Goal: Register for event/course

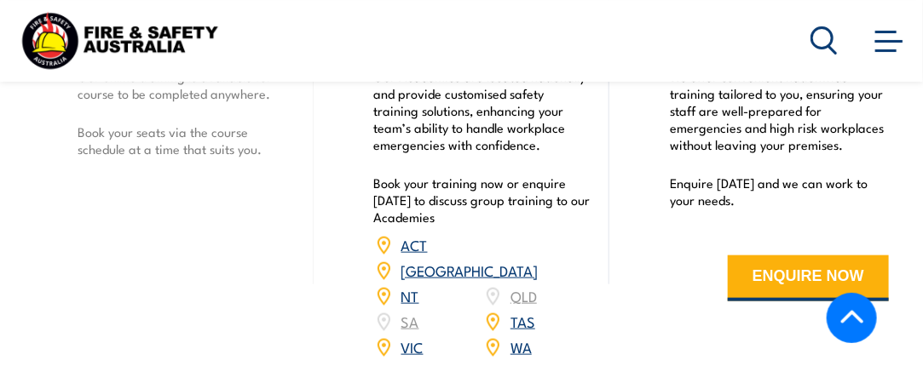
scroll to position [2641, 0]
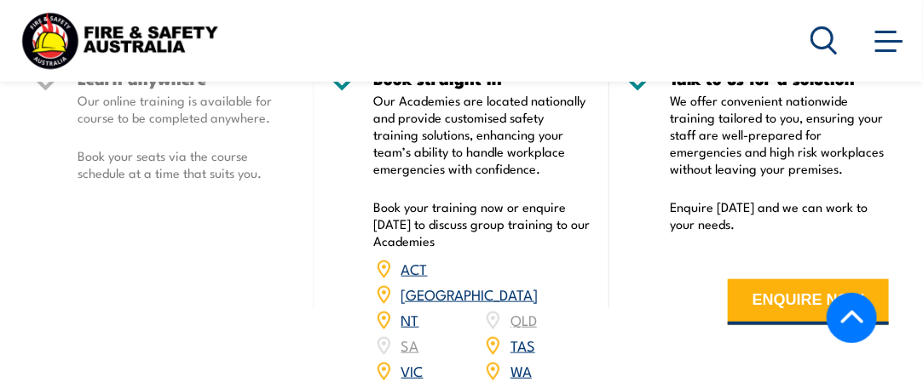
click at [516, 304] on link "NSW" at bounding box center [469, 294] width 137 height 20
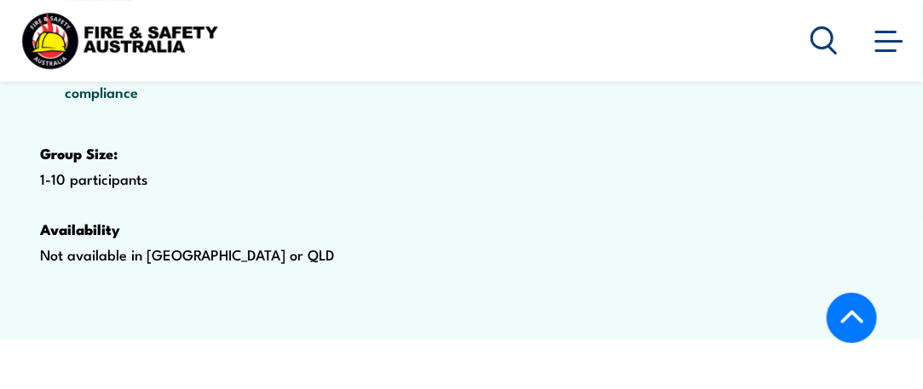
scroll to position [658, 0]
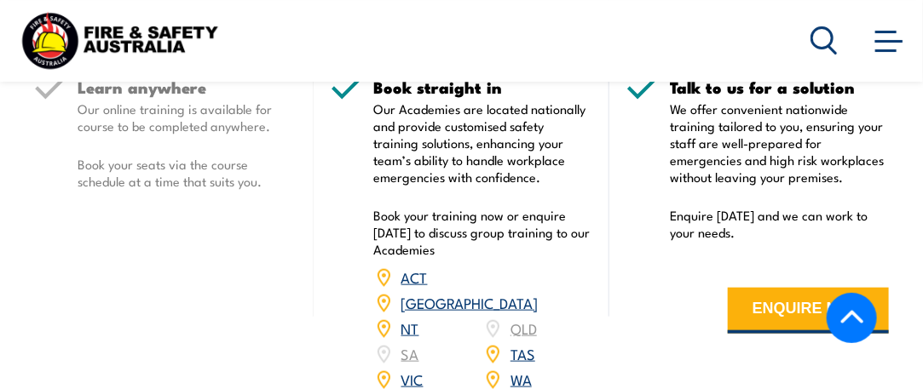
scroll to position [2641, 0]
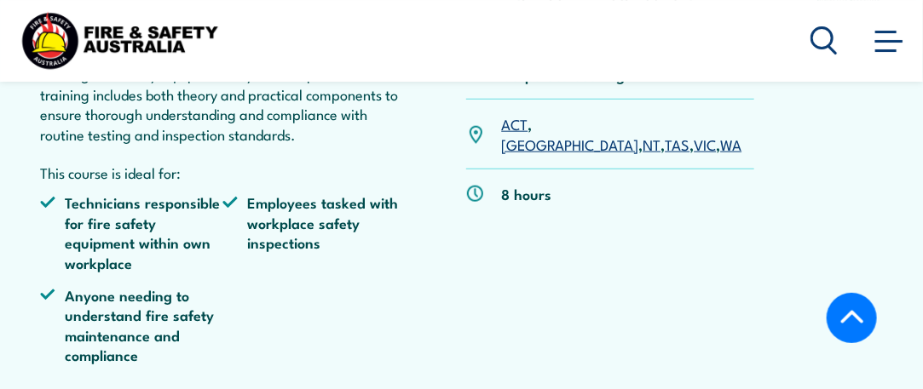
scroll to position [511, 0]
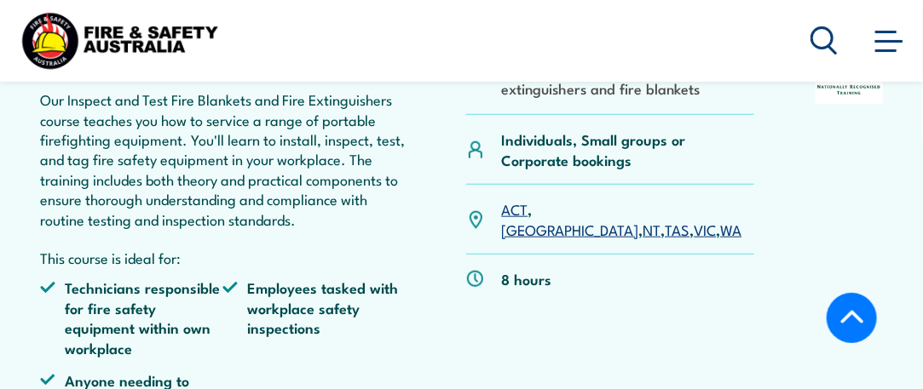
click at [556, 239] on link "[GEOGRAPHIC_DATA]" at bounding box center [569, 229] width 137 height 20
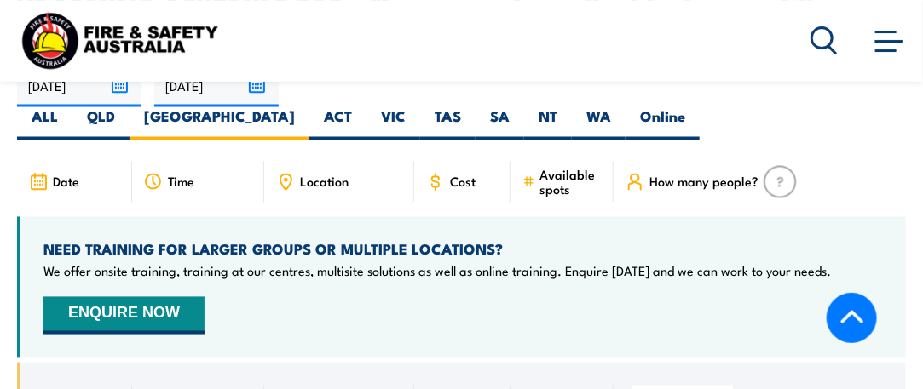
scroll to position [3129, 0]
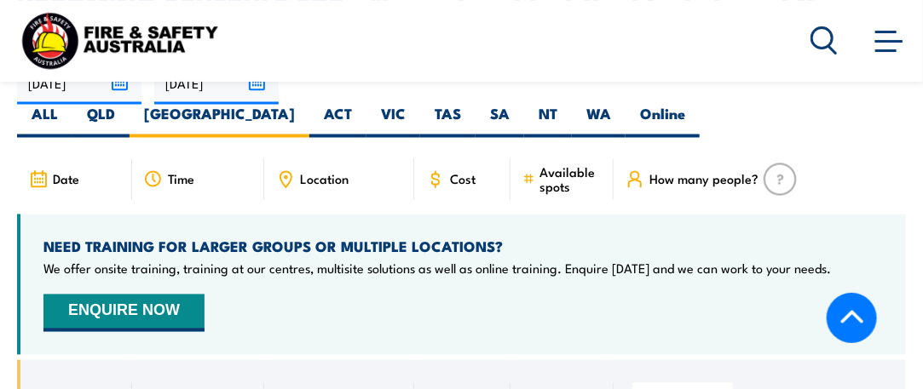
click at [339, 172] on span "Location" at bounding box center [324, 179] width 49 height 14
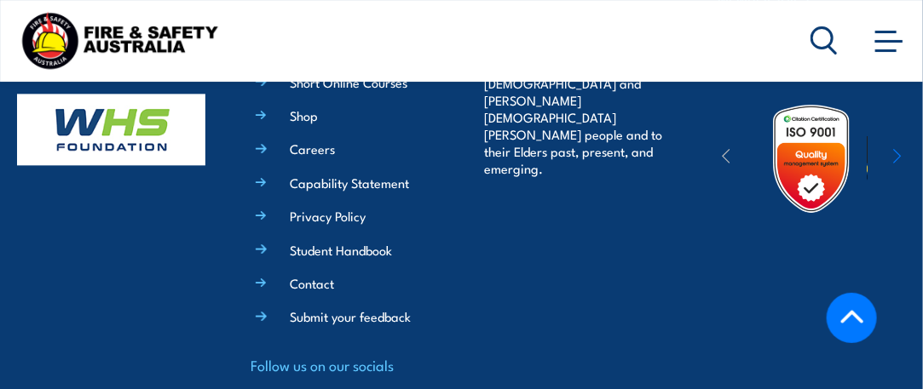
scroll to position [5514, 0]
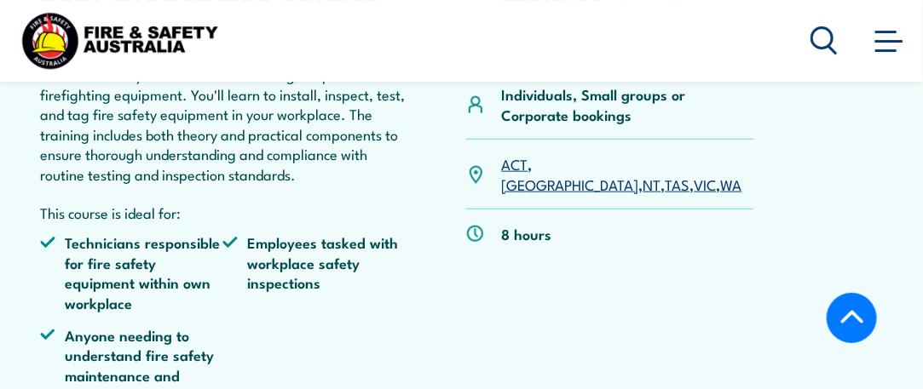
scroll to position [511, 0]
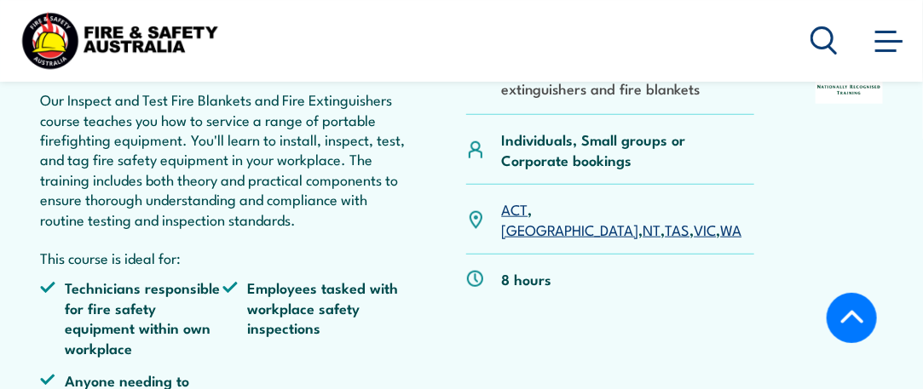
click at [546, 239] on link "[GEOGRAPHIC_DATA]" at bounding box center [569, 229] width 137 height 20
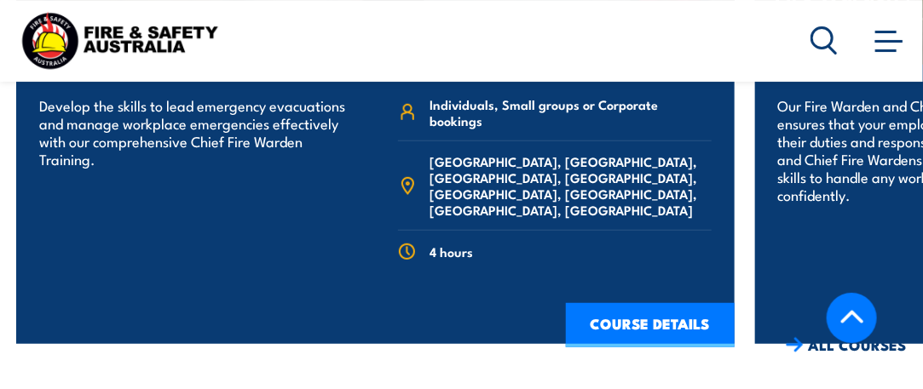
scroll to position [4622, 0]
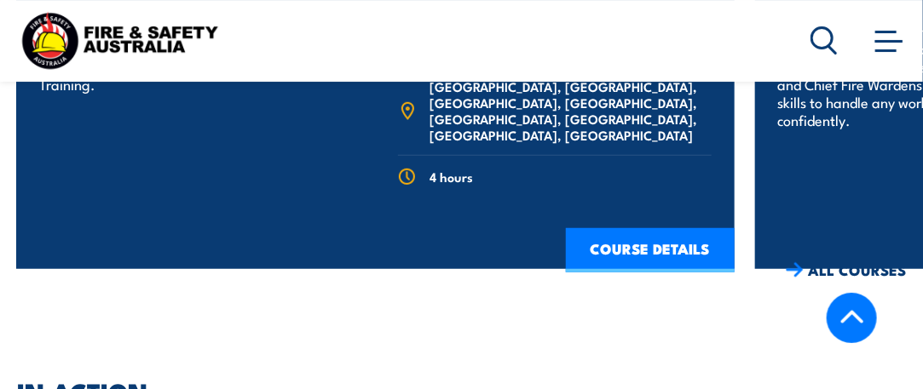
click at [661, 228] on link "COURSE DETAILS" at bounding box center [650, 250] width 169 height 44
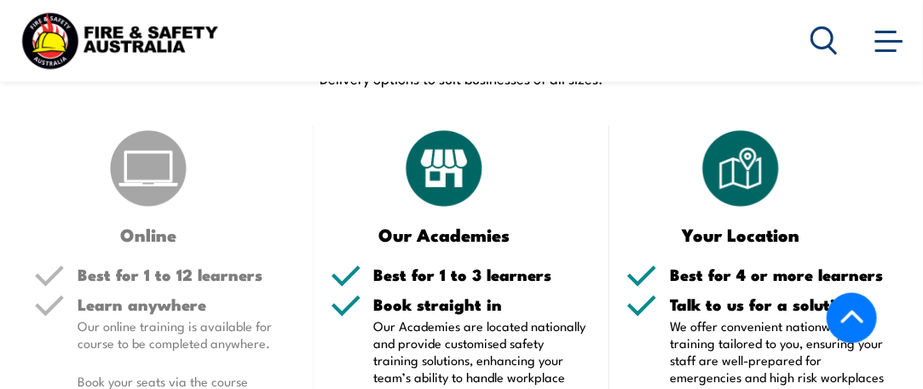
scroll to position [2471, 0]
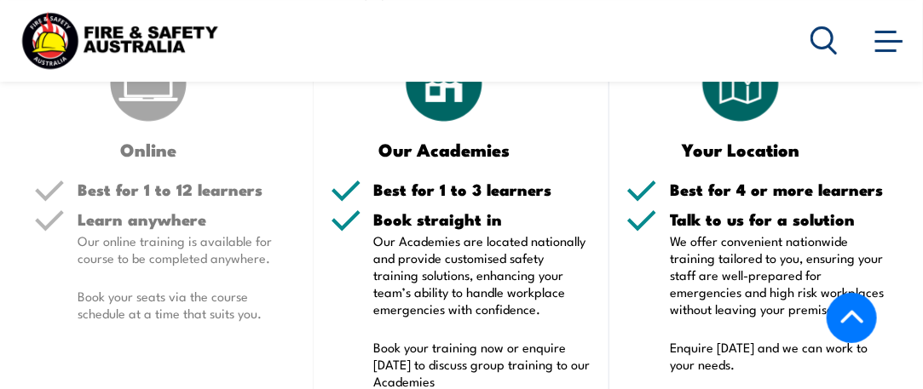
click at [229, 211] on h5 "Learn anywhere" at bounding box center [187, 219] width 219 height 16
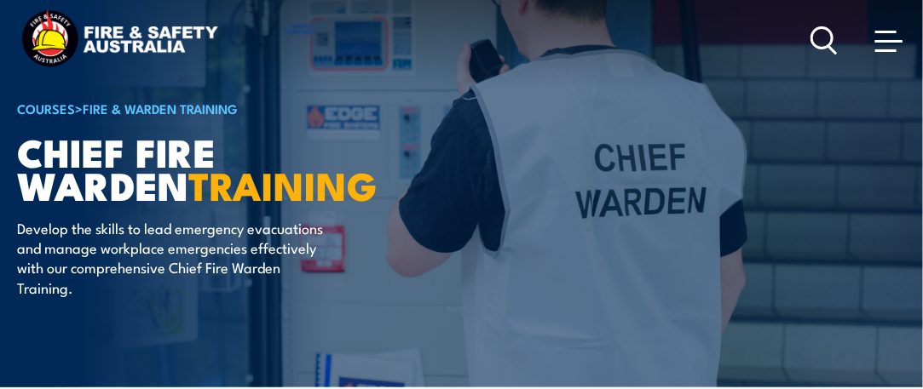
scroll to position [0, 0]
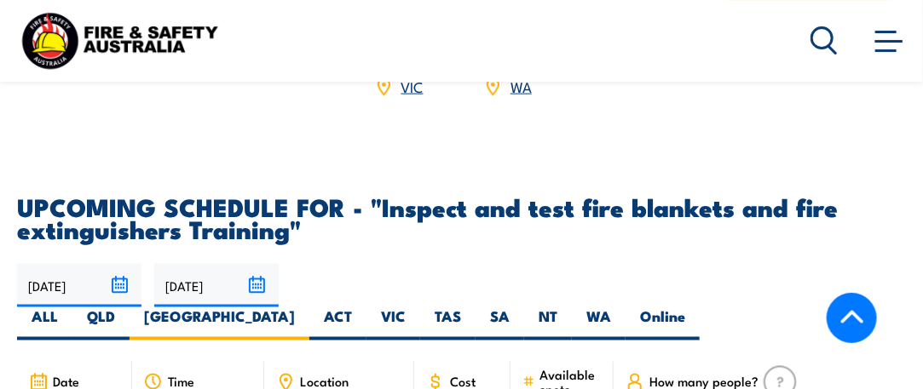
scroll to position [2918, 0]
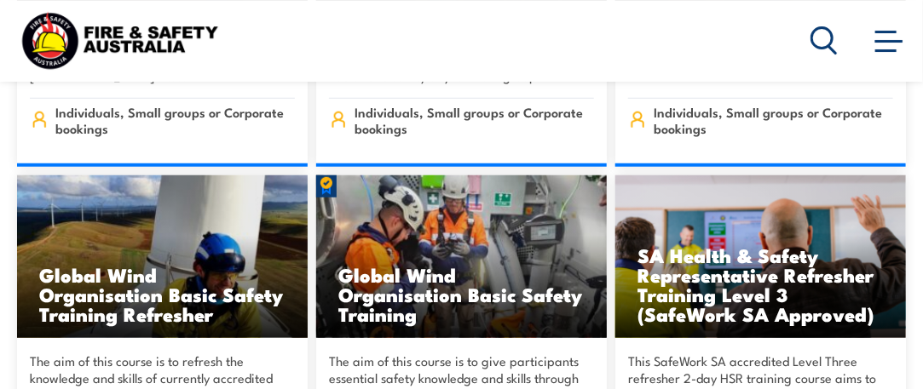
scroll to position [6643, 0]
